Goal: Information Seeking & Learning: Learn about a topic

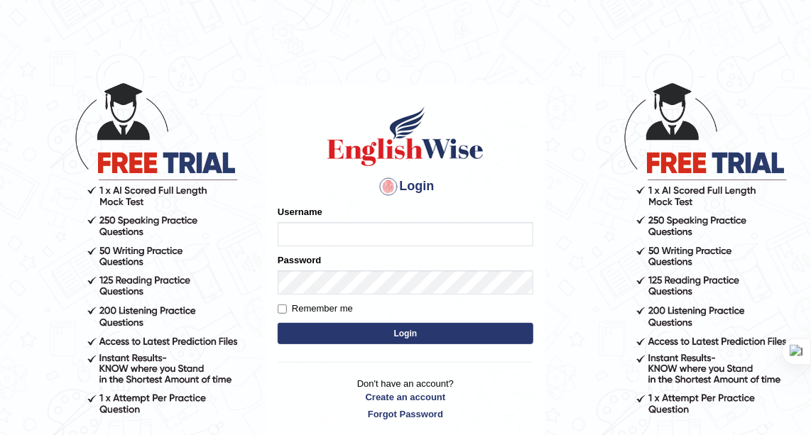
type input "zorbaenglish"
click at [415, 335] on button "Login" at bounding box center [406, 333] width 256 height 21
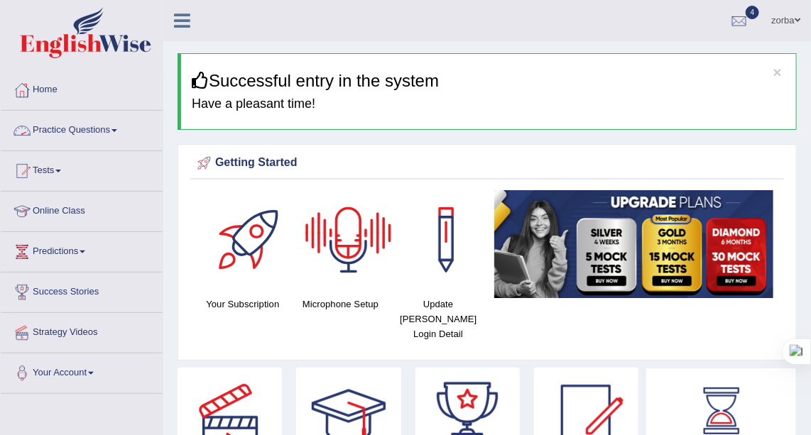
click at [112, 129] on link "Practice Questions" at bounding box center [82, 129] width 162 height 36
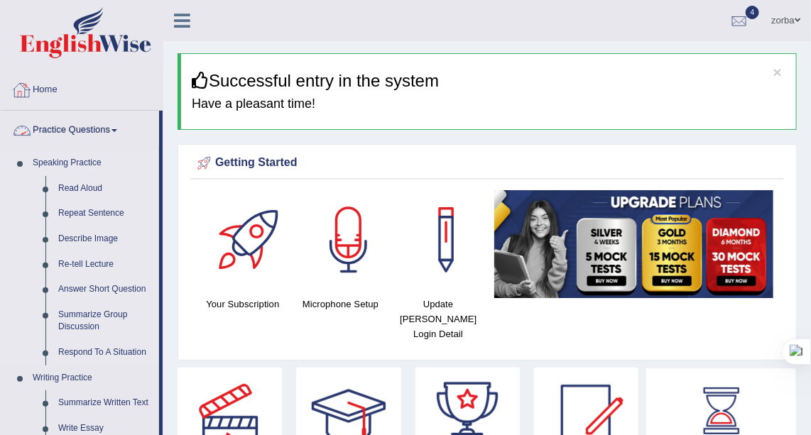
click at [99, 169] on link "Speaking Practice" at bounding box center [92, 164] width 133 height 26
click at [80, 164] on link "Speaking Practice" at bounding box center [92, 164] width 133 height 26
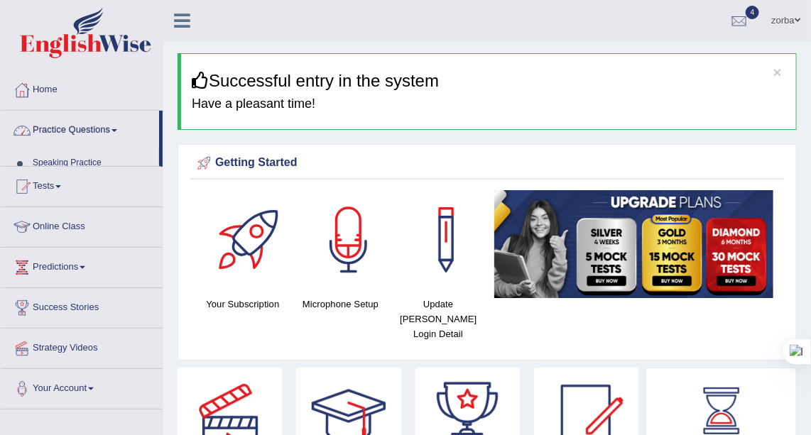
click at [113, 134] on link "Practice Questions" at bounding box center [80, 129] width 158 height 36
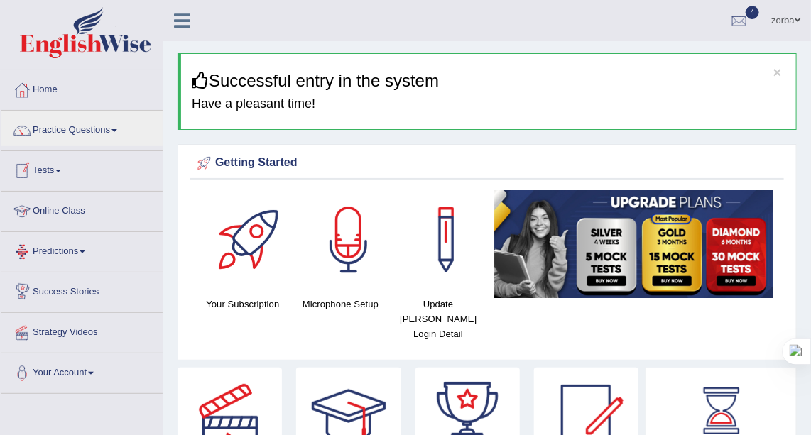
click at [64, 172] on link "Tests" at bounding box center [82, 169] width 162 height 36
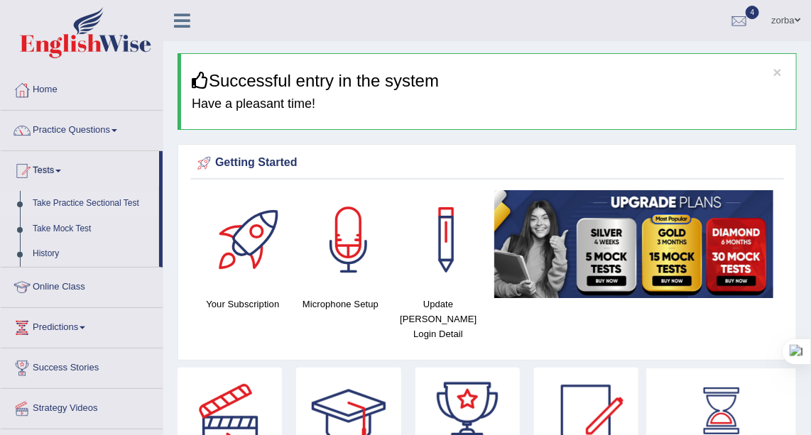
click at [70, 206] on link "Take Practice Sectional Test" at bounding box center [92, 204] width 133 height 26
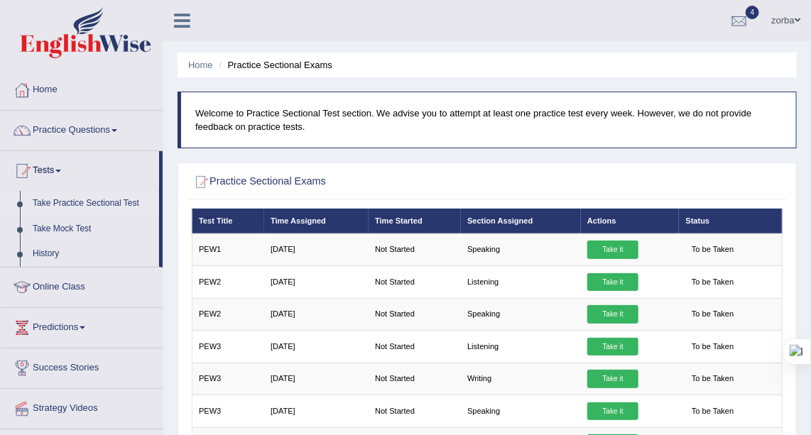
click at [501, 31] on ul "zorba Toggle navigation Username: zorbaenglish Access Type: Online Subscription…" at bounding box center [584, 20] width 453 height 40
